Goal: Information Seeking & Learning: Find specific fact

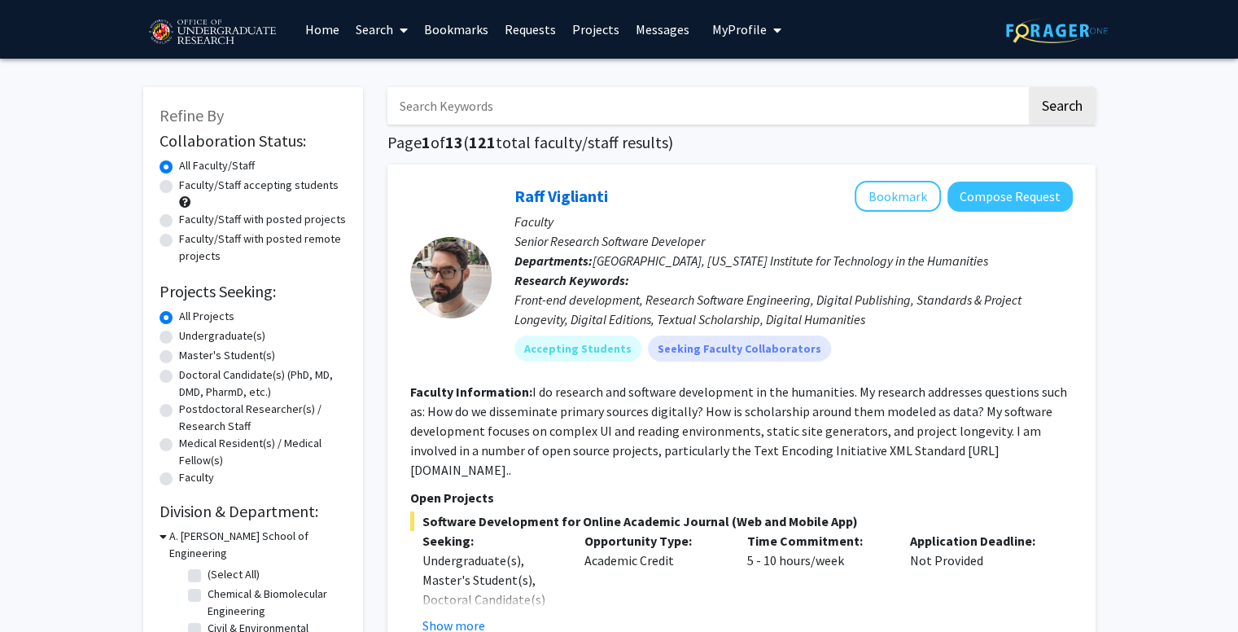
click at [524, 109] on input "Search Keywords" at bounding box center [707, 105] width 639 height 37
type input "[PERSON_NAME]"
click at [1029, 87] on button "Search" at bounding box center [1062, 105] width 67 height 37
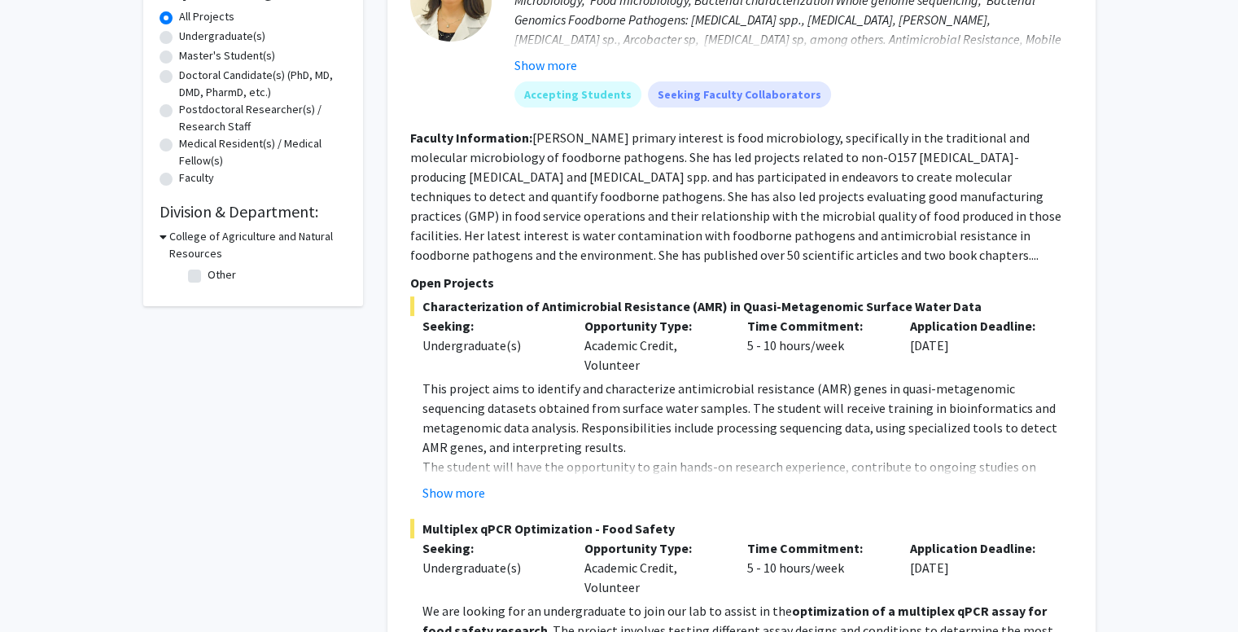
scroll to position [278, 0]
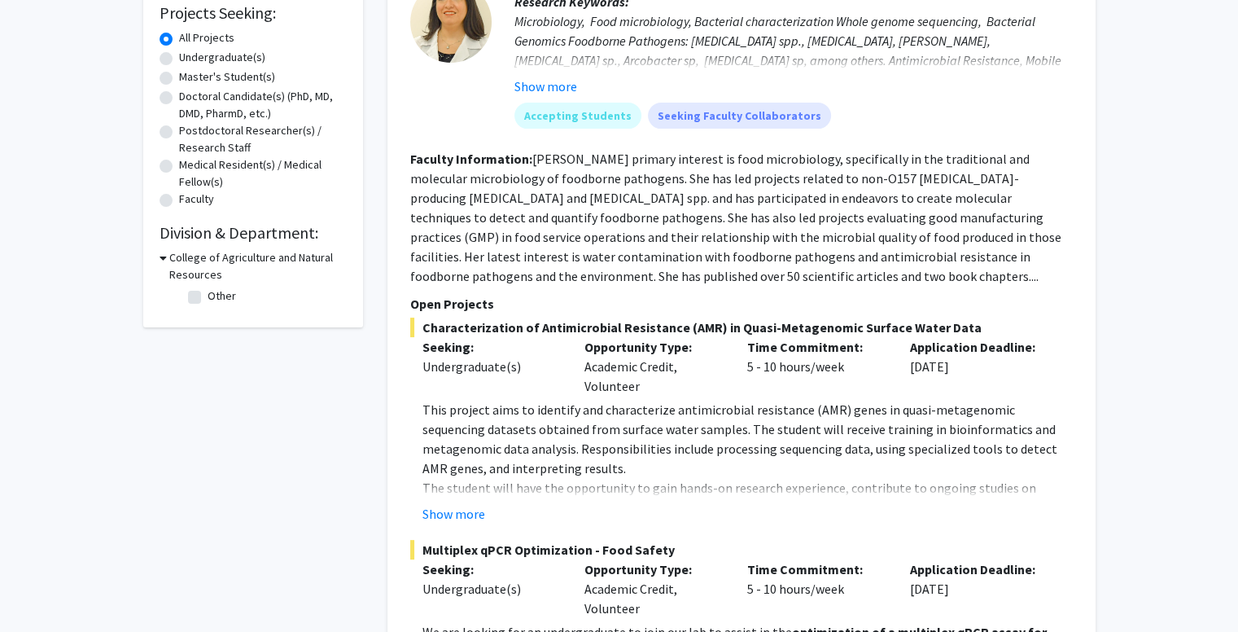
click at [563, 84] on button "Show more" at bounding box center [546, 87] width 63 height 20
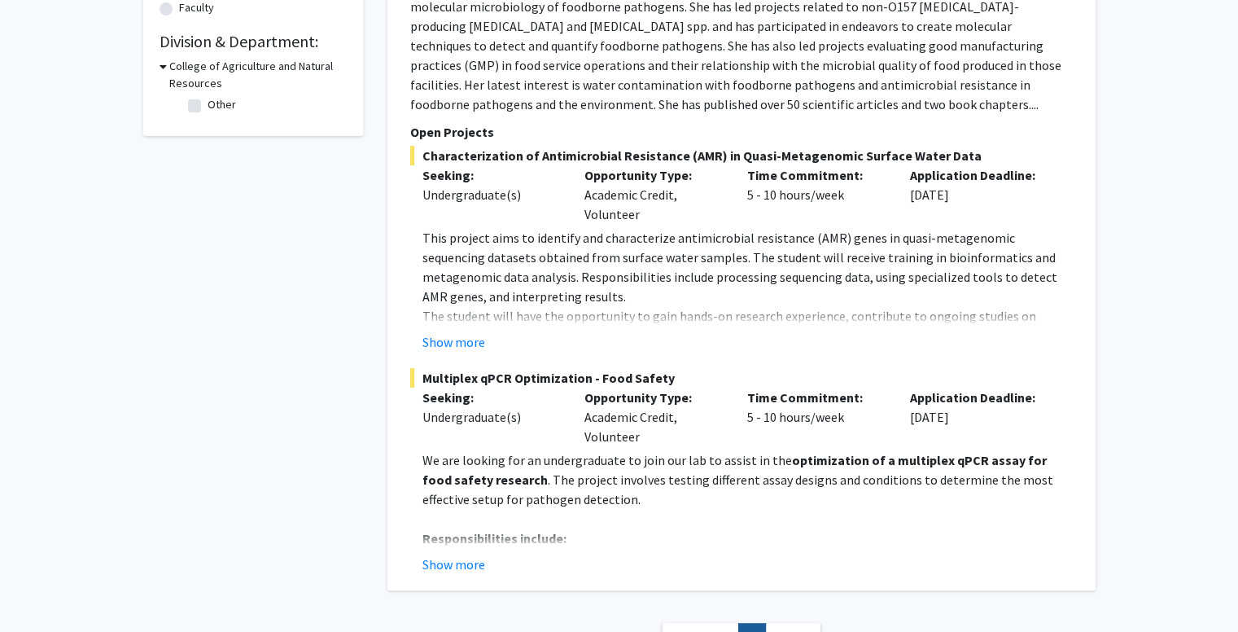
scroll to position [607, 0]
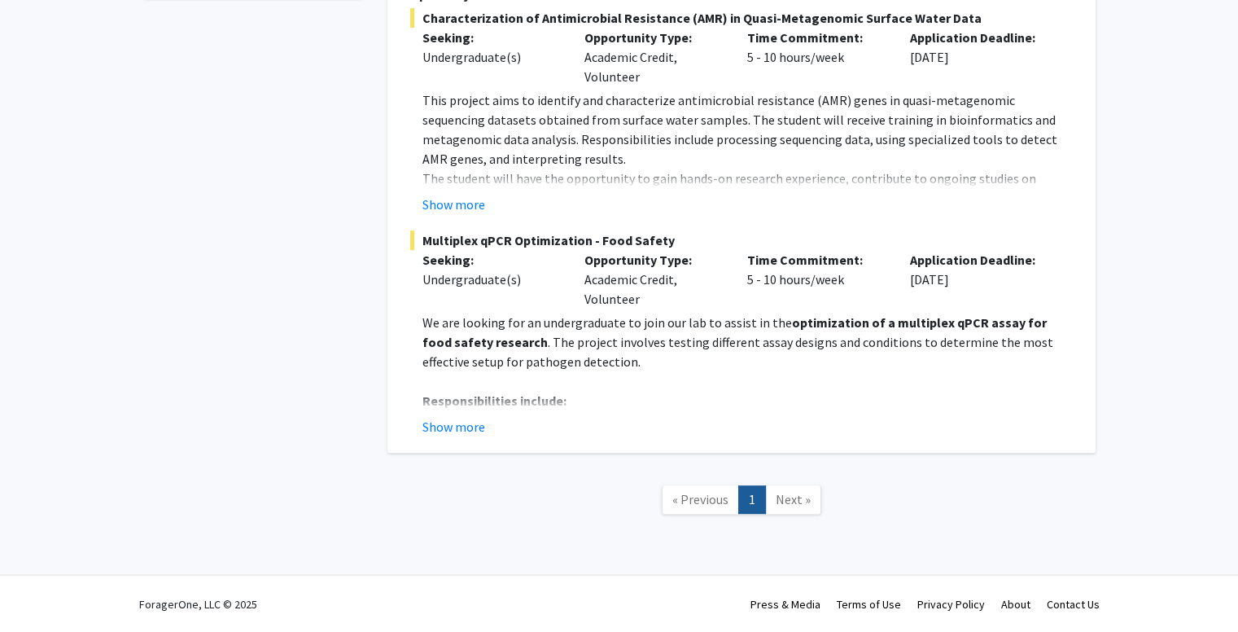
click at [436, 426] on button "Show more" at bounding box center [454, 427] width 63 height 20
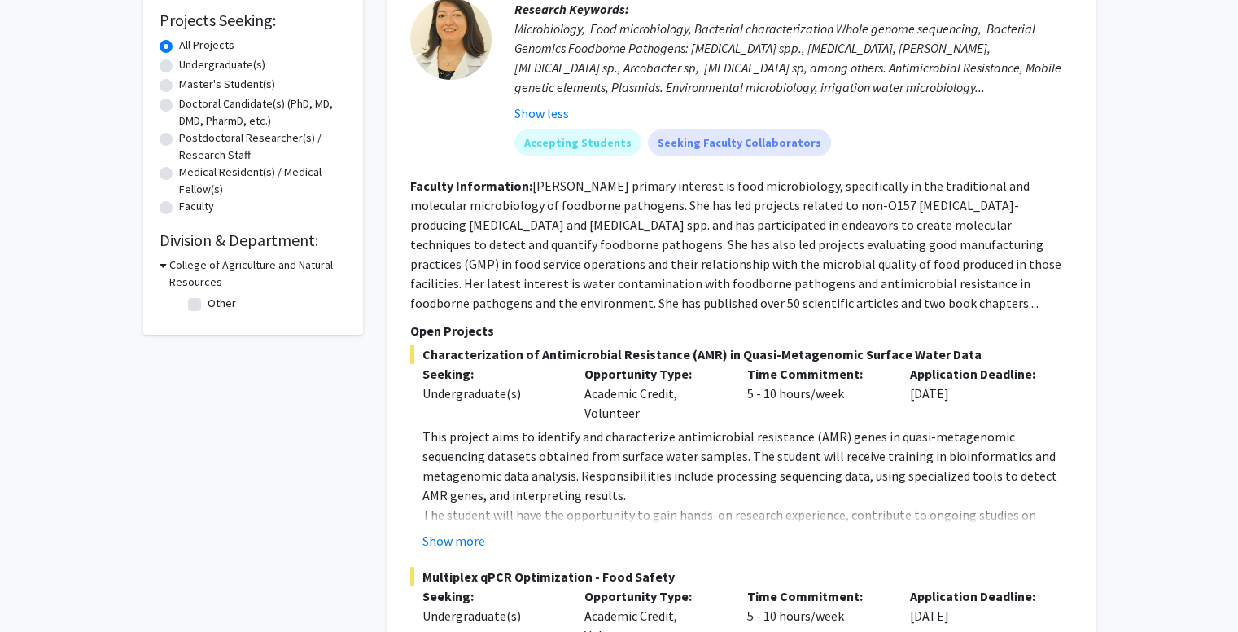
scroll to position [117, 0]
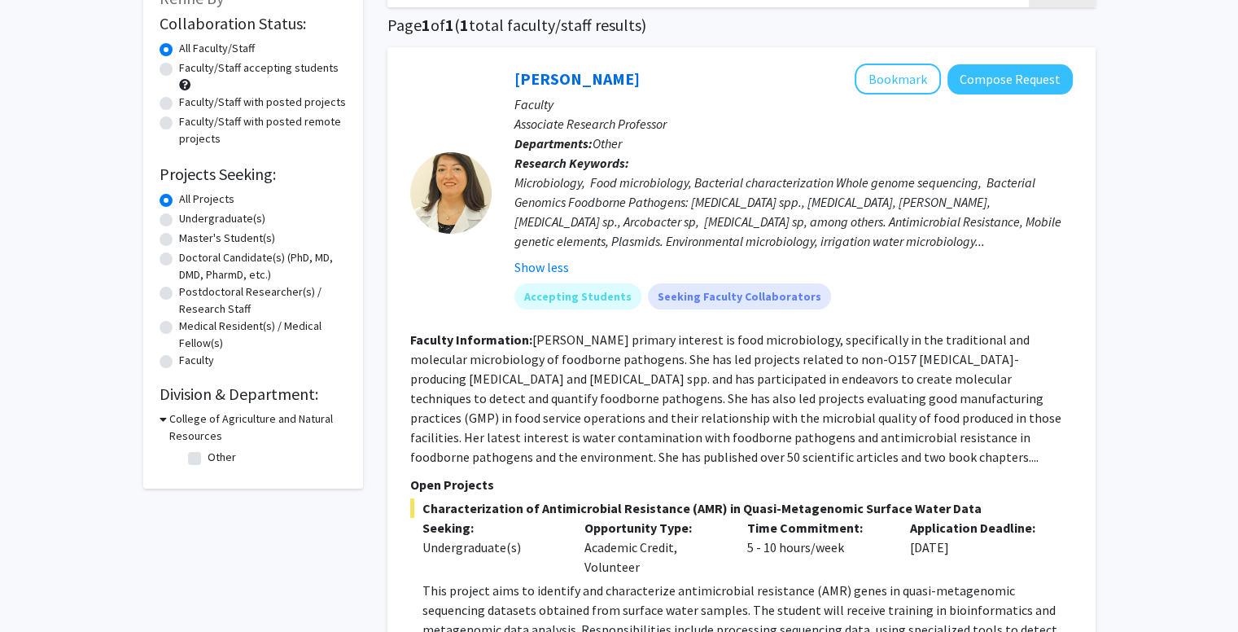
click at [445, 210] on div at bounding box center [450, 192] width 81 height 81
click at [537, 72] on link "[PERSON_NAME]" at bounding box center [577, 78] width 125 height 20
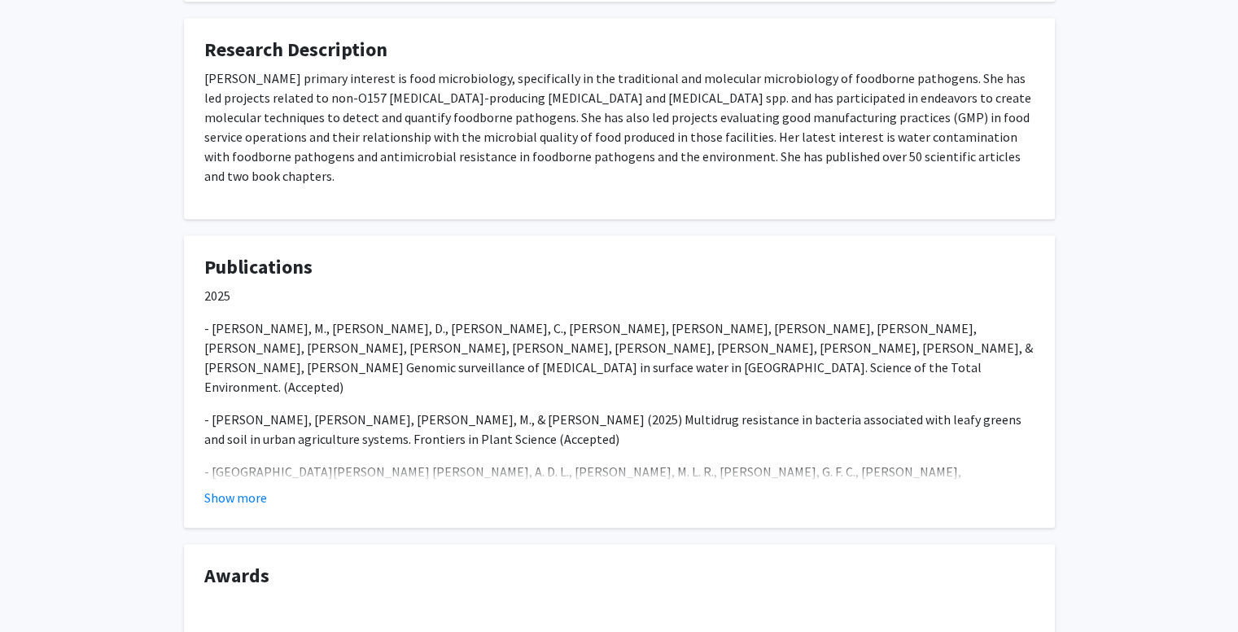
scroll to position [1317, 0]
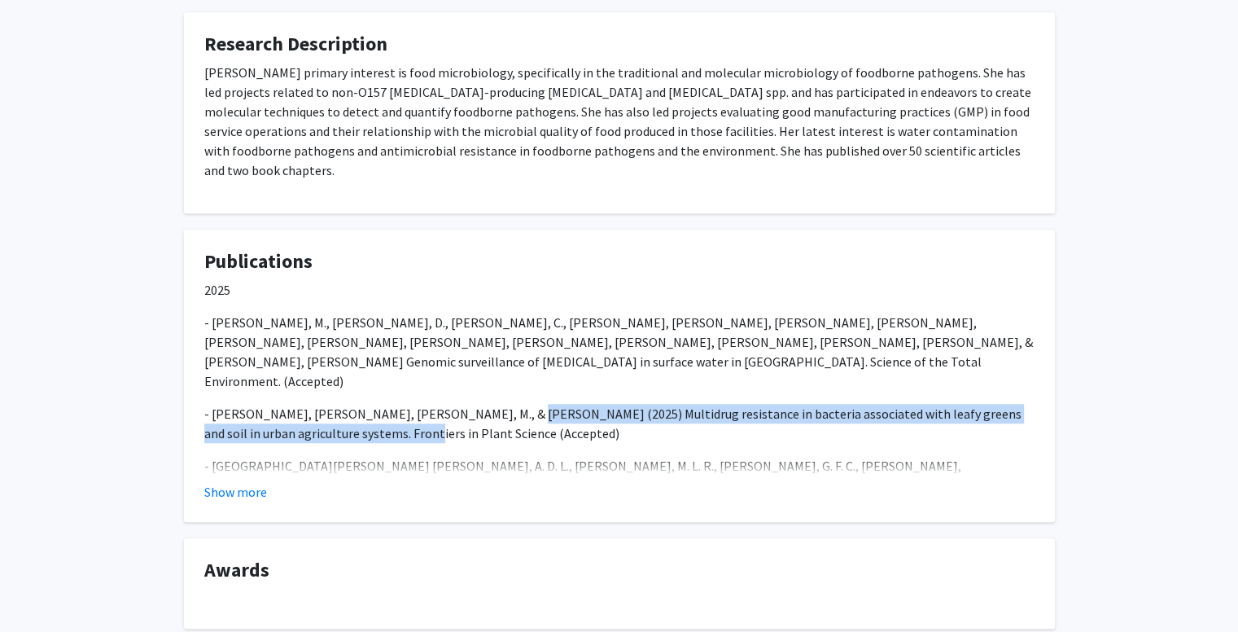
drag, startPoint x: 466, startPoint y: 323, endPoint x: 342, endPoint y: 339, distance: 124.8
click at [342, 404] on p "- [PERSON_NAME], [PERSON_NAME], [PERSON_NAME], M., & [PERSON_NAME] (2025) Multi…" at bounding box center [619, 423] width 830 height 39
copy p "Multidrug resistance in bacteria associated with leafy greens and soil in urban…"
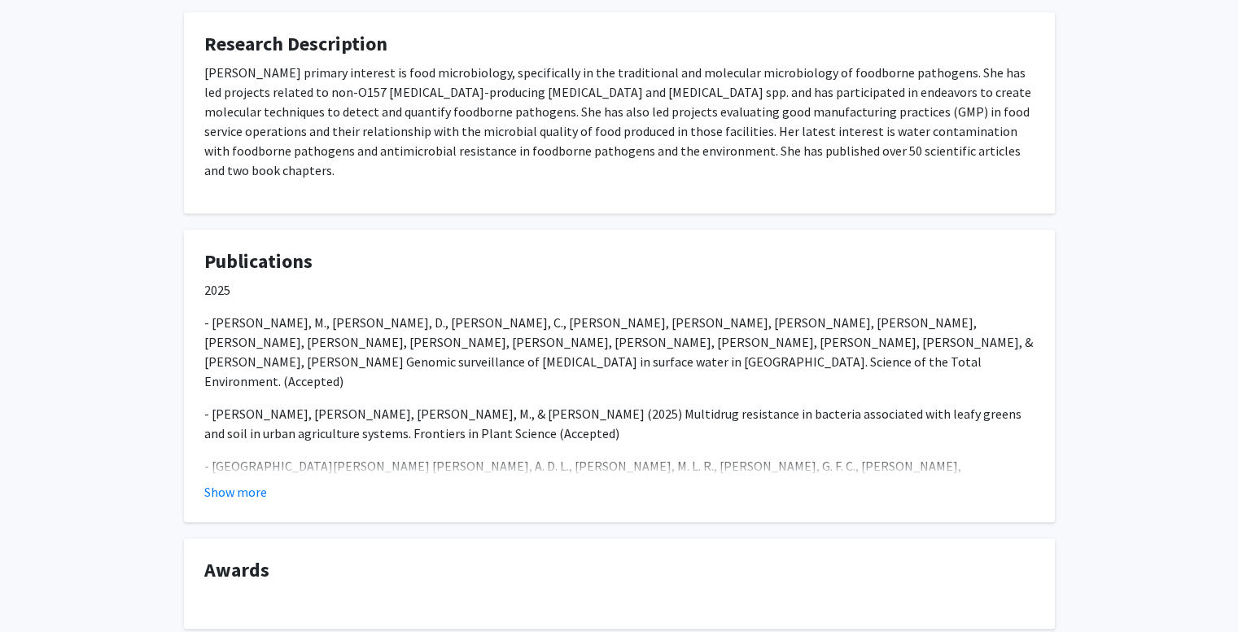
click at [453, 404] on p "- [PERSON_NAME], [PERSON_NAME], [PERSON_NAME], M., & [PERSON_NAME] (2025) Multi…" at bounding box center [619, 423] width 830 height 39
click at [228, 482] on button "Show more" at bounding box center [235, 492] width 63 height 20
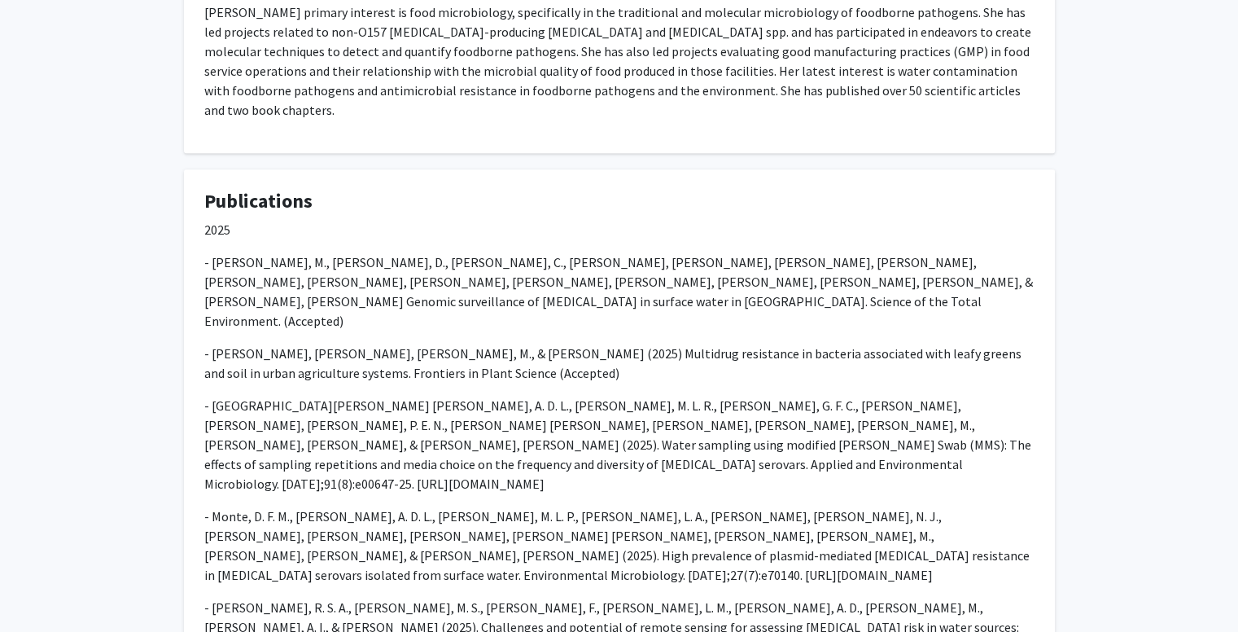
scroll to position [1379, 0]
drag, startPoint x: 767, startPoint y: 353, endPoint x: 999, endPoint y: 347, distance: 232.1
click at [999, 394] on p "- [GEOGRAPHIC_DATA][PERSON_NAME] [PERSON_NAME], A. D. L., [PERSON_NAME], M. L. …" at bounding box center [619, 443] width 830 height 98
copy p "[URL][DOMAIN_NAME]"
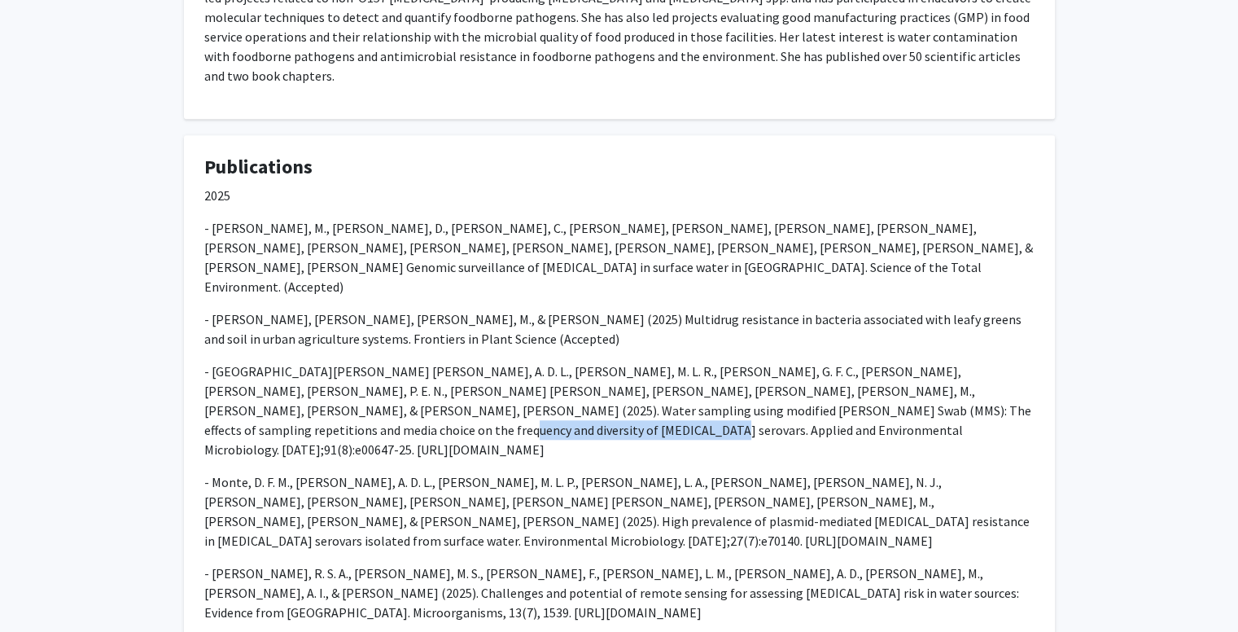
scroll to position [1412, 0]
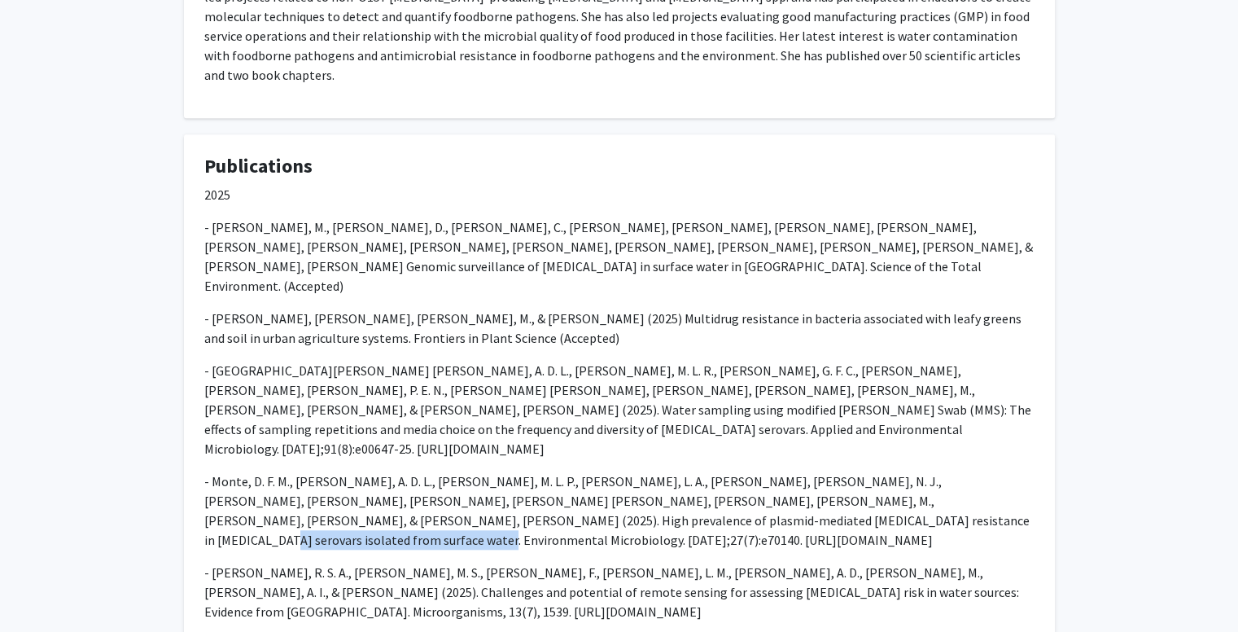
drag, startPoint x: 498, startPoint y: 392, endPoint x: 727, endPoint y: 386, distance: 228.9
click at [727, 471] on p "- Monte, D. F. M., [PERSON_NAME], A. D. L., [PERSON_NAME], M. L. P., [PERSON_NA…" at bounding box center [619, 510] width 830 height 78
copy p "[URL][DOMAIN_NAME]"
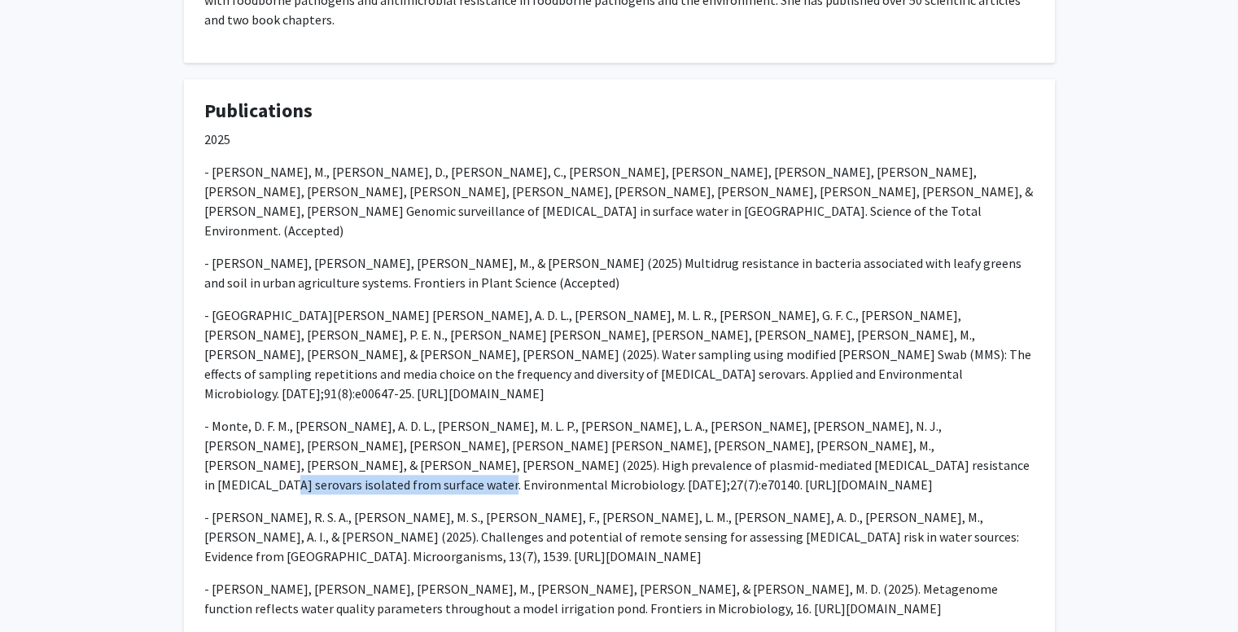
scroll to position [1469, 0]
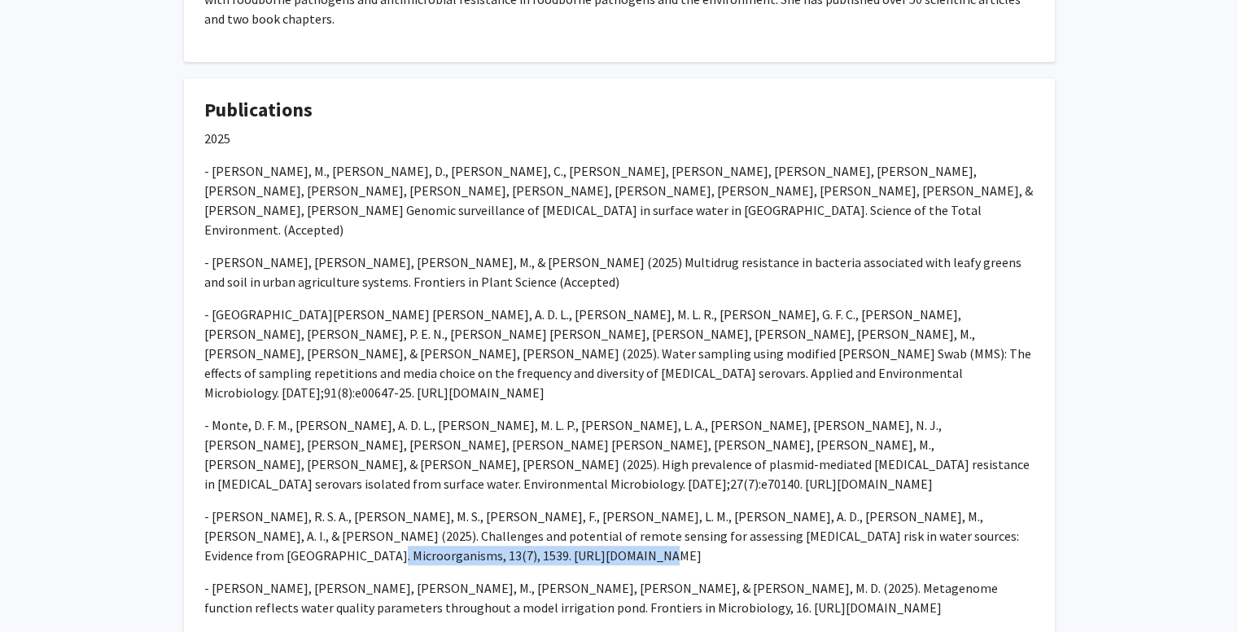
drag, startPoint x: 495, startPoint y: 409, endPoint x: 205, endPoint y: 409, distance: 289.8
click at [205, 506] on p "- [PERSON_NAME], R. S. A., [PERSON_NAME], M. S., [PERSON_NAME], F., [PERSON_NAM…" at bounding box center [619, 535] width 830 height 59
copy p "[URL][DOMAIN_NAME]"
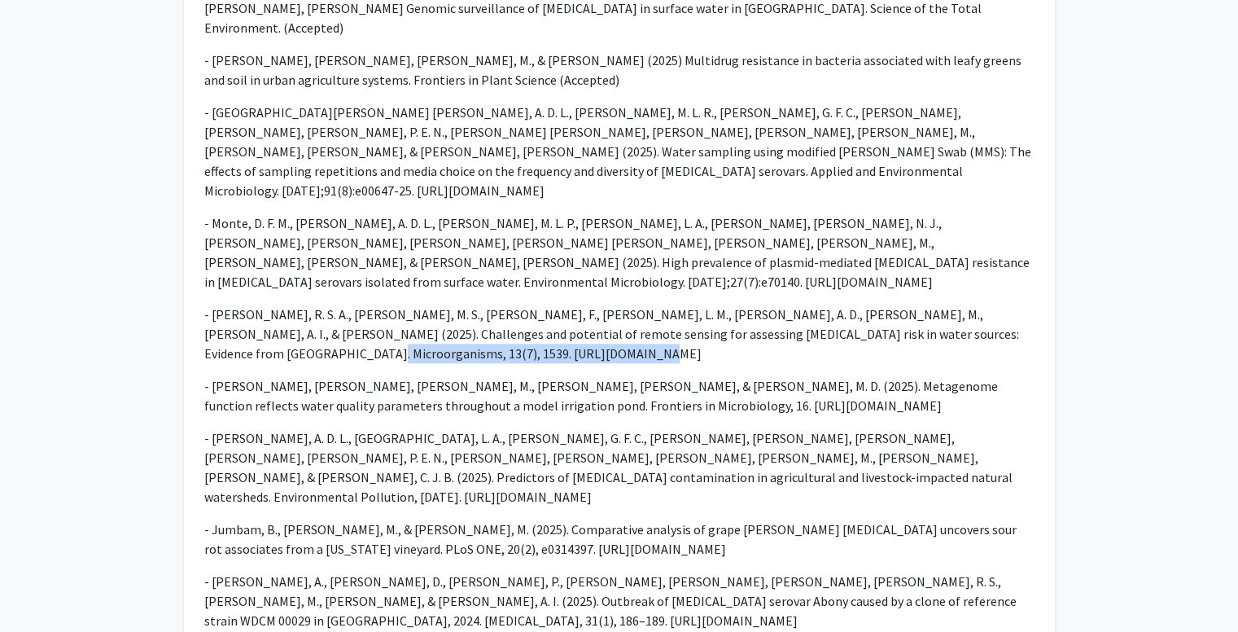
scroll to position [1671, 0]
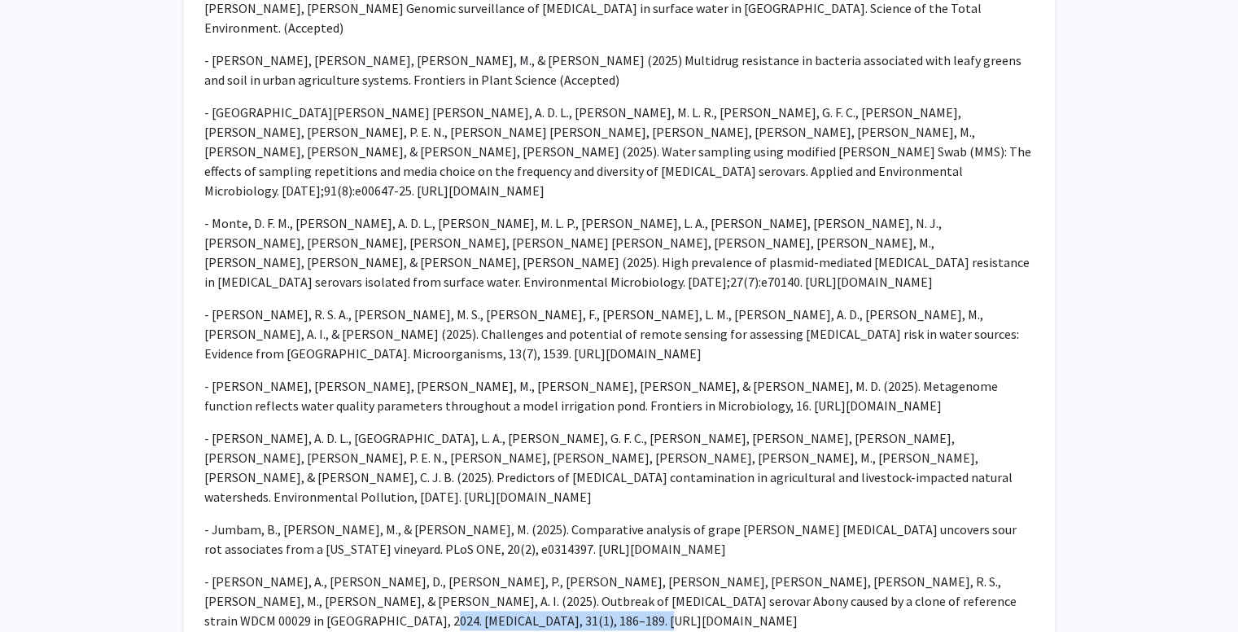
drag, startPoint x: 426, startPoint y: 452, endPoint x: 190, endPoint y: 448, distance: 236.1
copy p "[URL][DOMAIN_NAME]"
